Goal: Information Seeking & Learning: Learn about a topic

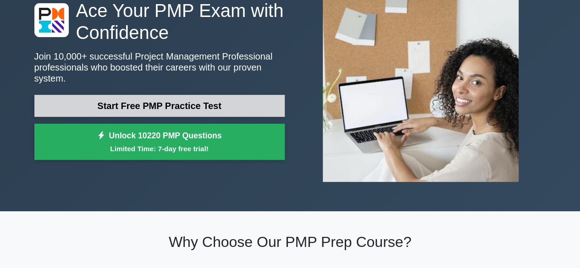
scroll to position [184, 0]
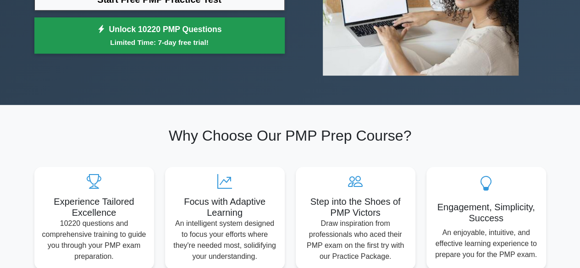
click at [171, 37] on small "Limited Time: 7-day free trial!" at bounding box center [160, 42] width 228 height 11
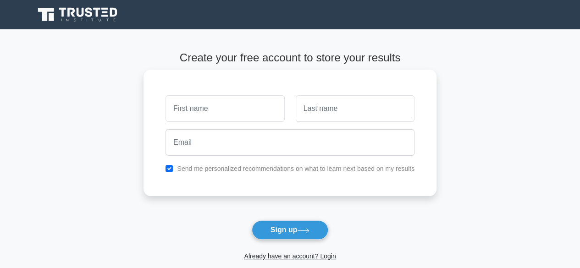
click at [232, 105] on input "text" at bounding box center [225, 108] width 119 height 27
type input "Joynetha"
click at [312, 112] on input "text" at bounding box center [355, 108] width 119 height 27
type input "Saria"
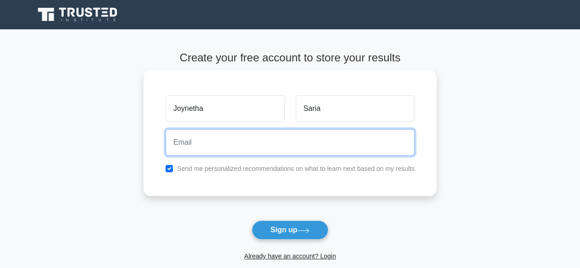
click at [256, 142] on input "email" at bounding box center [290, 142] width 249 height 27
type input "saria.joanita@yahoo.com"
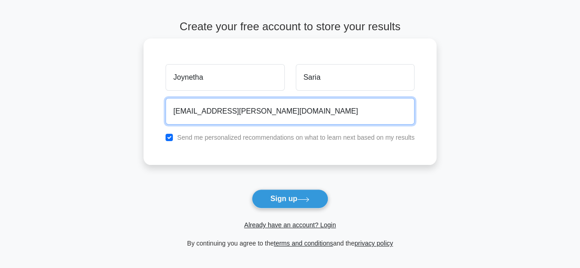
scroll to position [46, 0]
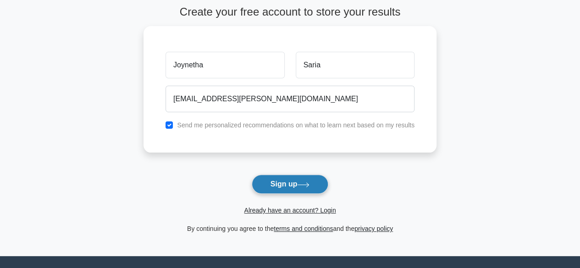
click at [281, 183] on button "Sign up" at bounding box center [290, 184] width 77 height 19
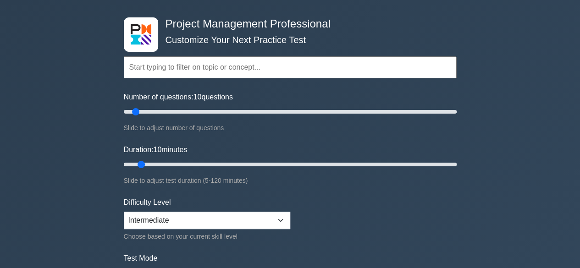
scroll to position [138, 0]
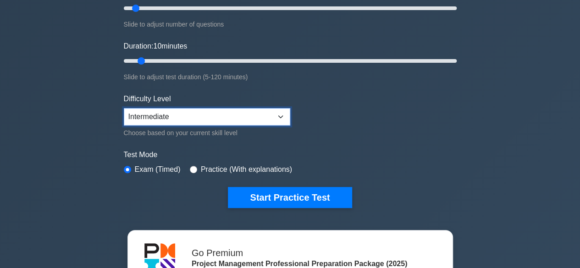
click at [278, 117] on select "Beginner Intermediate Expert" at bounding box center [207, 116] width 167 height 17
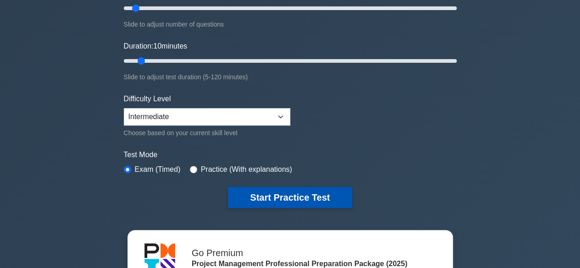
click at [316, 195] on button "Start Practice Test" at bounding box center [290, 197] width 124 height 21
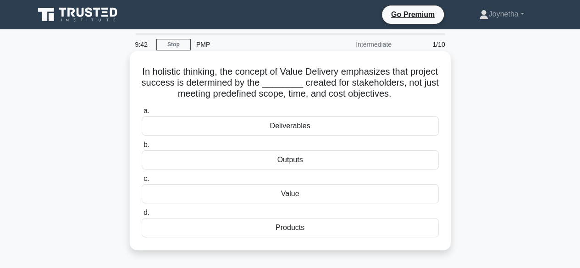
click at [296, 128] on div "Deliverables" at bounding box center [290, 126] width 297 height 19
click at [142, 114] on input "a. Deliverables" at bounding box center [142, 111] width 0 height 6
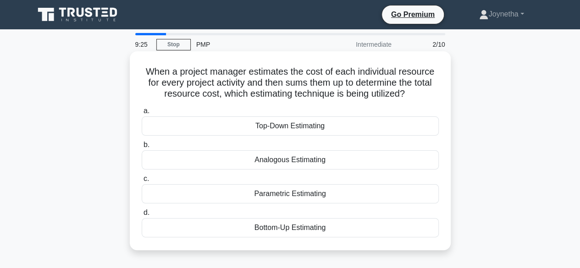
click at [272, 228] on div "Bottom-Up Estimating" at bounding box center [290, 227] width 297 height 19
click at [142, 216] on input "d. Bottom-Up Estimating" at bounding box center [142, 213] width 0 height 6
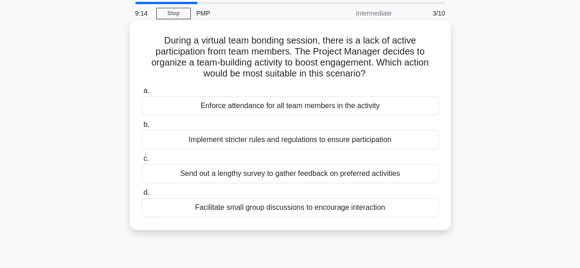
scroll to position [46, 0]
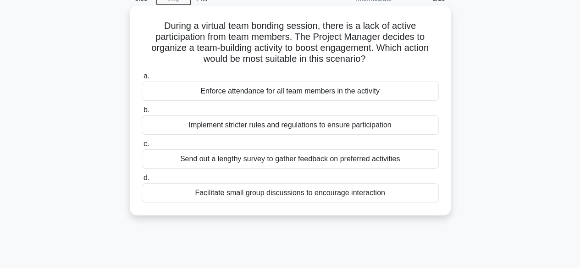
click at [285, 193] on div "Facilitate small group discussions to encourage interaction" at bounding box center [290, 193] width 297 height 19
click at [142, 181] on input "d. Facilitate small group discussions to encourage interaction" at bounding box center [142, 178] width 0 height 6
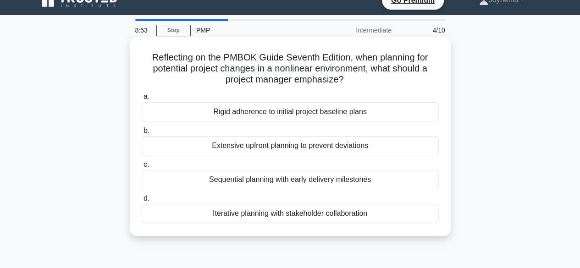
scroll to position [0, 0]
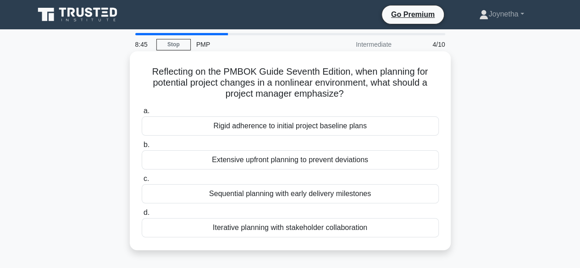
click at [278, 198] on div "Sequential planning with early delivery milestones" at bounding box center [290, 193] width 297 height 19
click at [142, 182] on input "c. Sequential planning with early delivery milestones" at bounding box center [142, 179] width 0 height 6
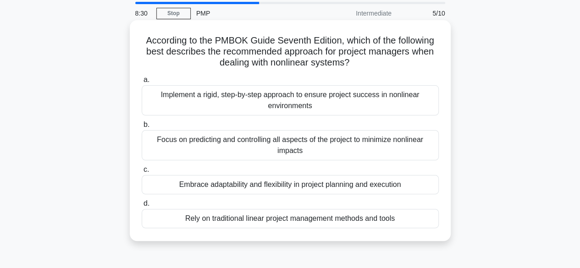
scroll to position [46, 0]
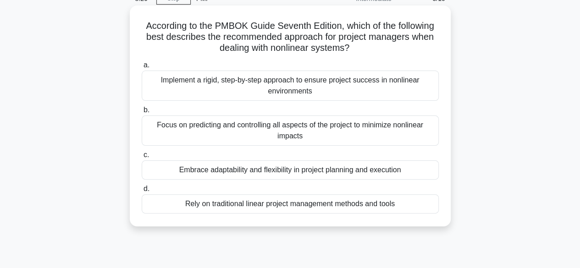
click at [298, 86] on div "Implement a rigid, step-by-step approach to ensure project success in nonlinear…" at bounding box center [290, 86] width 297 height 30
click at [142, 68] on input "a. Implement a rigid, step-by-step approach to ensure project success in nonlin…" at bounding box center [142, 65] width 0 height 6
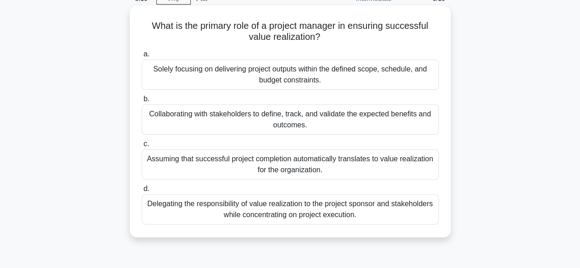
click at [332, 216] on div "Delegating the responsibility of value realization to the project sponsor and s…" at bounding box center [290, 210] width 297 height 30
click at [142, 192] on input "d. Delegating the responsibility of value realization to the project sponsor an…" at bounding box center [142, 189] width 0 height 6
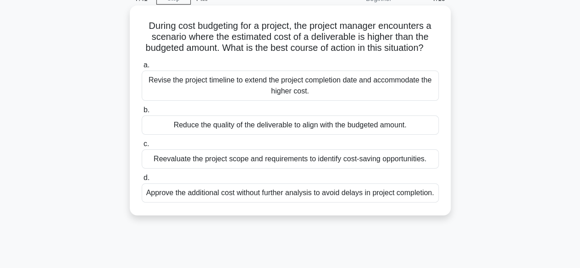
click at [291, 169] on div "Reevaluate the project scope and requirements to identify cost-saving opportuni…" at bounding box center [290, 159] width 297 height 19
click at [142, 147] on input "c. Reevaluate the project scope and requirements to identify cost-saving opport…" at bounding box center [142, 144] width 0 height 6
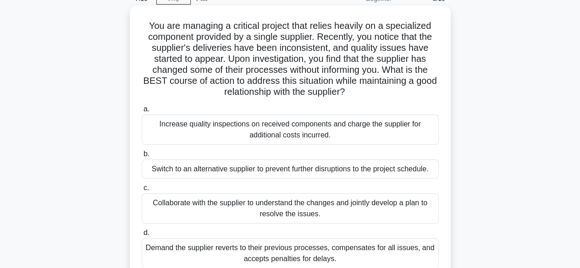
scroll to position [92, 0]
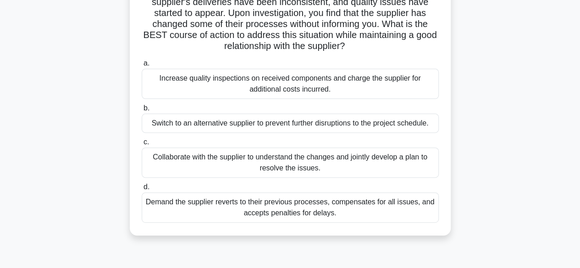
click at [302, 163] on div "Collaborate with the supplier to understand the changes and jointly develop a p…" at bounding box center [290, 163] width 297 height 30
click at [142, 145] on input "c. Collaborate with the supplier to understand the changes and jointly develop …" at bounding box center [142, 142] width 0 height 6
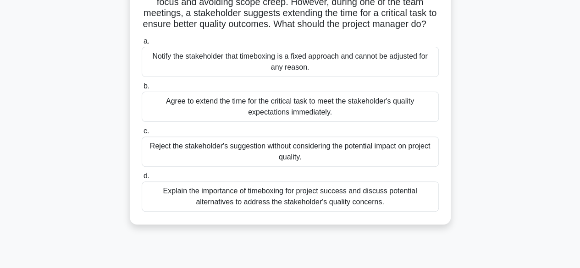
click at [275, 116] on div "Agree to extend the time for the critical task to meet the stakeholder's qualit…" at bounding box center [290, 107] width 297 height 30
click at [142, 89] on input "b. Agree to extend the time for the critical task to meet the stakeholder's qua…" at bounding box center [142, 87] width 0 height 6
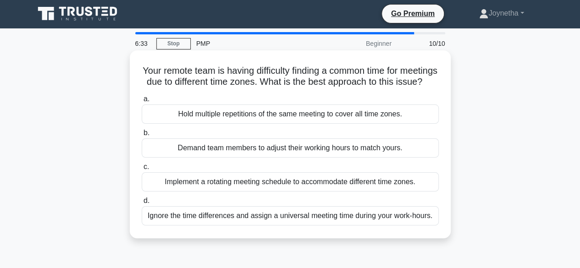
scroll to position [0, 0]
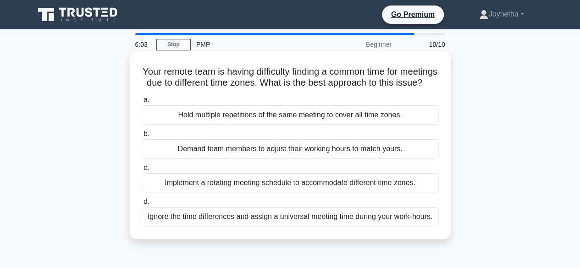
click at [266, 193] on div "Implement a rotating meeting schedule to accommodate different time zones." at bounding box center [290, 182] width 297 height 19
click at [142, 171] on input "c. Implement a rotating meeting schedule to accommodate different time zones." at bounding box center [142, 168] width 0 height 6
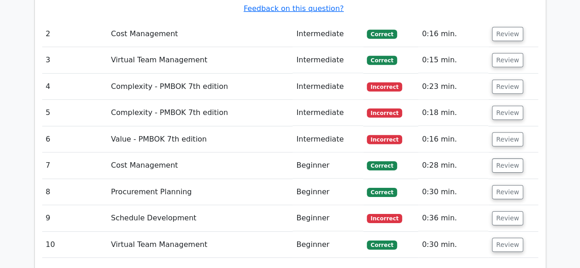
scroll to position [1365, 0]
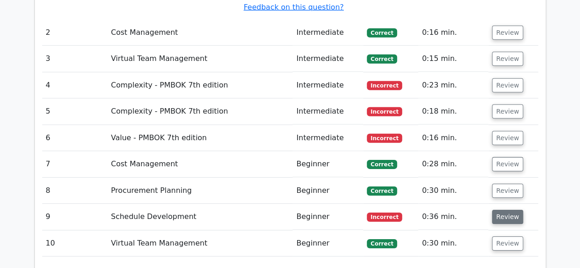
click at [506, 210] on button "Review" at bounding box center [507, 217] width 31 height 14
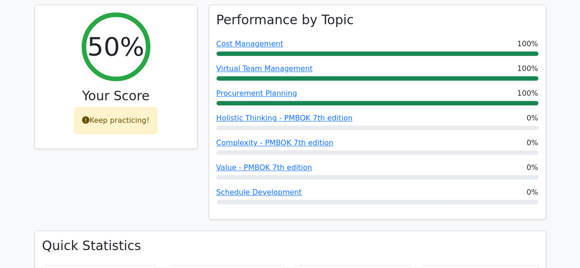
scroll to position [356, 0]
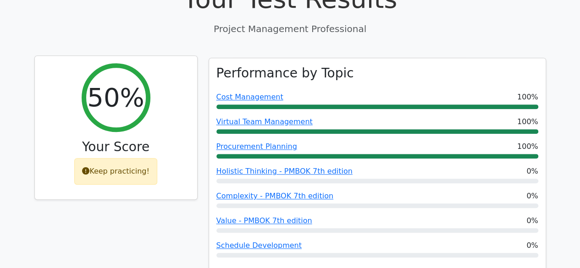
click at [135, 158] on div "Keep practicing!" at bounding box center [115, 171] width 83 height 27
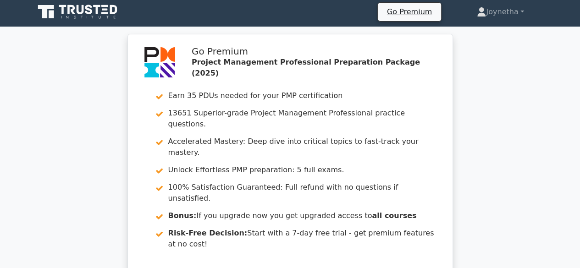
scroll to position [0, 0]
